Goal: Task Accomplishment & Management: Manage account settings

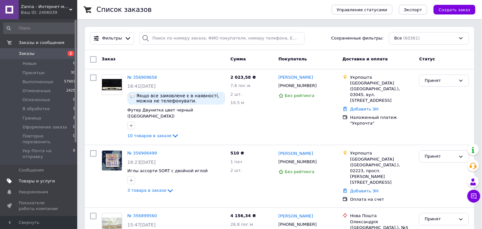
click at [42, 178] on span "Товары и услуги" at bounding box center [37, 181] width 36 height 6
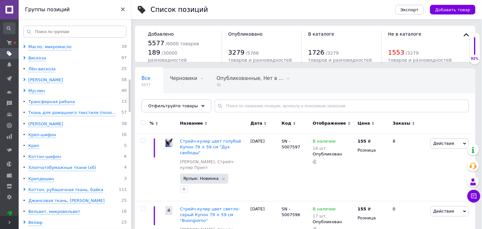
scroll to position [286, 0]
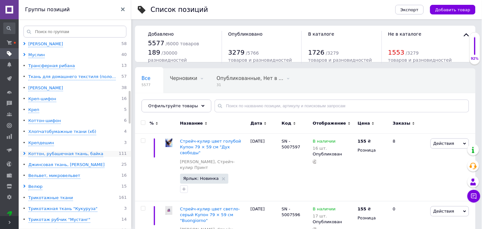
click at [24, 155] on icon at bounding box center [24, 153] width 3 height 3
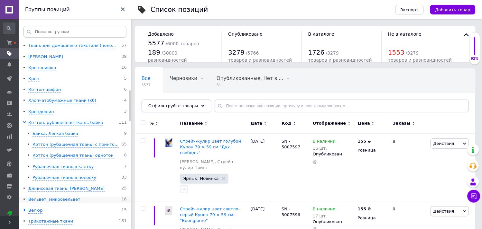
scroll to position [322, 0]
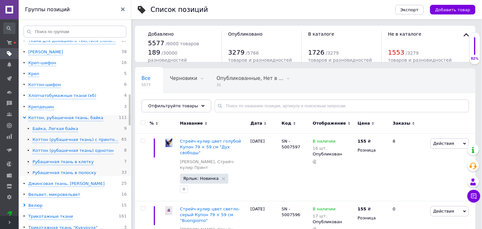
click at [71, 176] on div "Рубашечная ткань в полоску" at bounding box center [64, 173] width 64 height 6
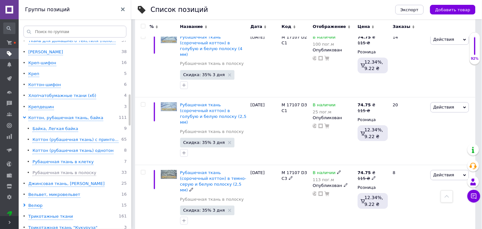
scroll to position [1500, 0]
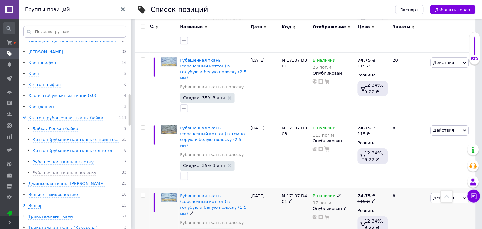
click at [440, 196] on span "Действия" at bounding box center [443, 198] width 21 height 5
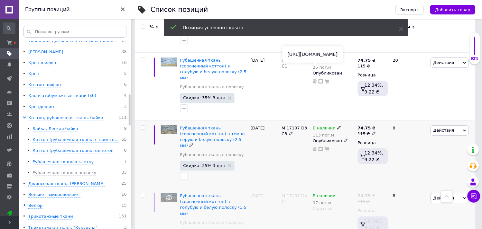
click at [313, 147] on use at bounding box center [315, 149] width 5 height 5
